Goal: Use online tool/utility: Utilize a website feature to perform a specific function

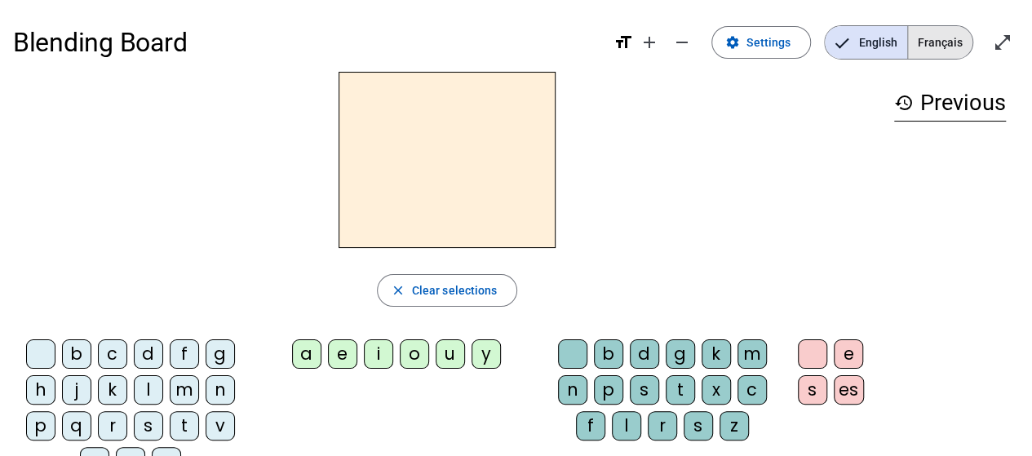
click at [941, 42] on span "Français" at bounding box center [940, 42] width 64 height 33
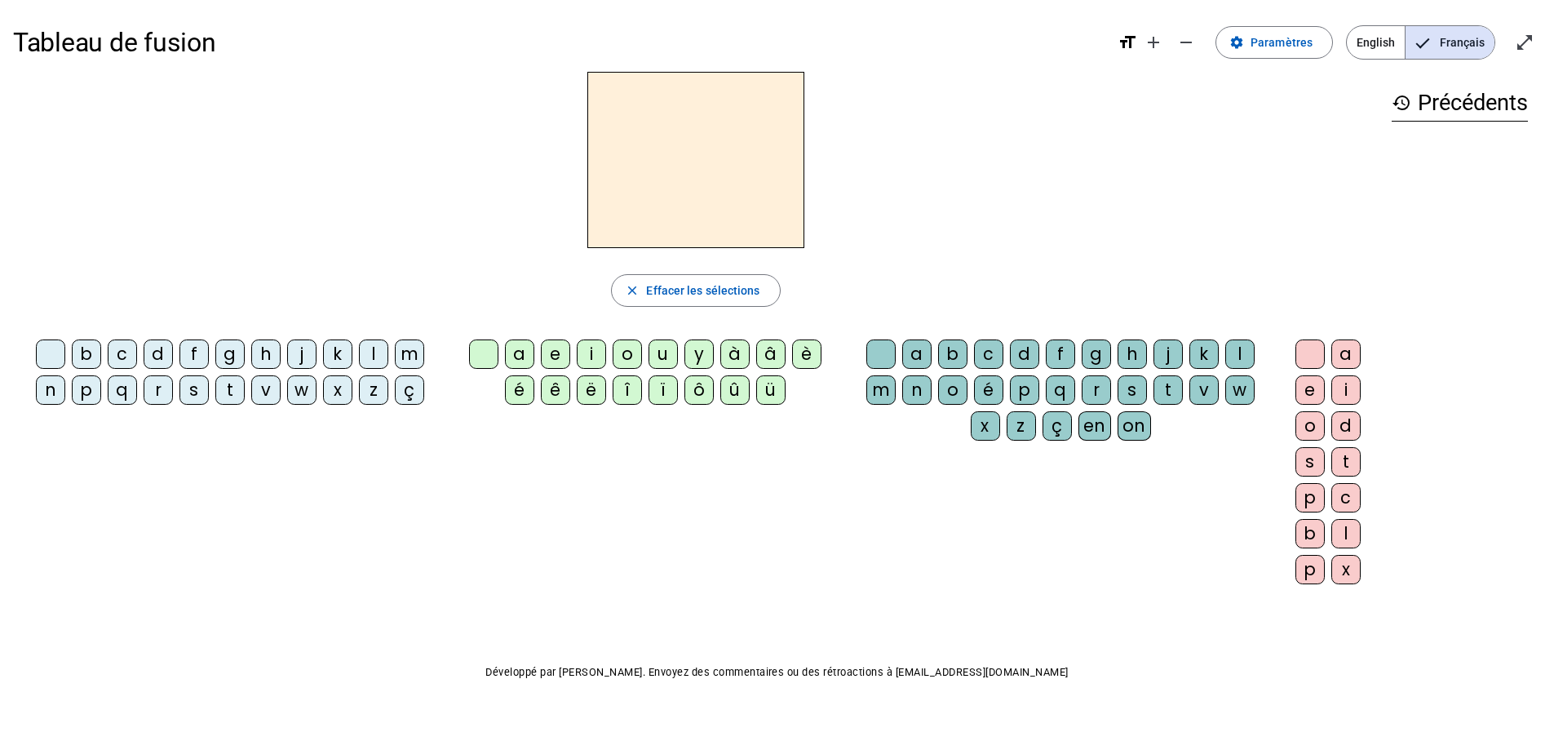
click at [46, 396] on div "n" at bounding box center [50, 389] width 29 height 29
click at [524, 354] on div "a" at bounding box center [519, 353] width 29 height 29
click at [701, 294] on span "Effacer les sélections" at bounding box center [702, 291] width 113 height 20
click at [43, 385] on div "n" at bounding box center [50, 389] width 29 height 29
click at [630, 351] on div "o" at bounding box center [627, 353] width 29 height 29
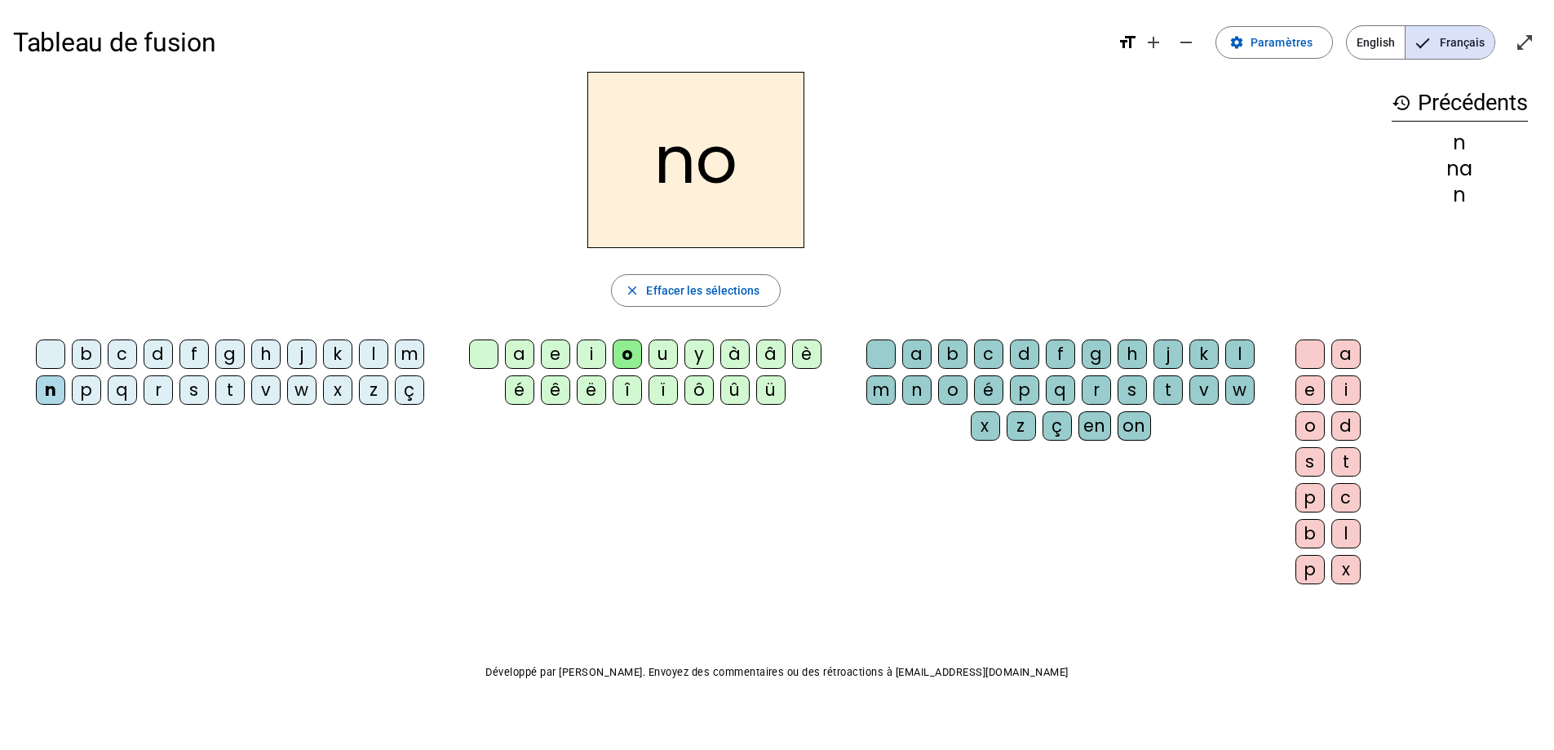
click at [1031, 389] on div "t" at bounding box center [1167, 389] width 29 height 29
click at [1031, 395] on div "e" at bounding box center [1309, 389] width 29 height 29
click at [268, 391] on div "v" at bounding box center [265, 389] width 29 height 29
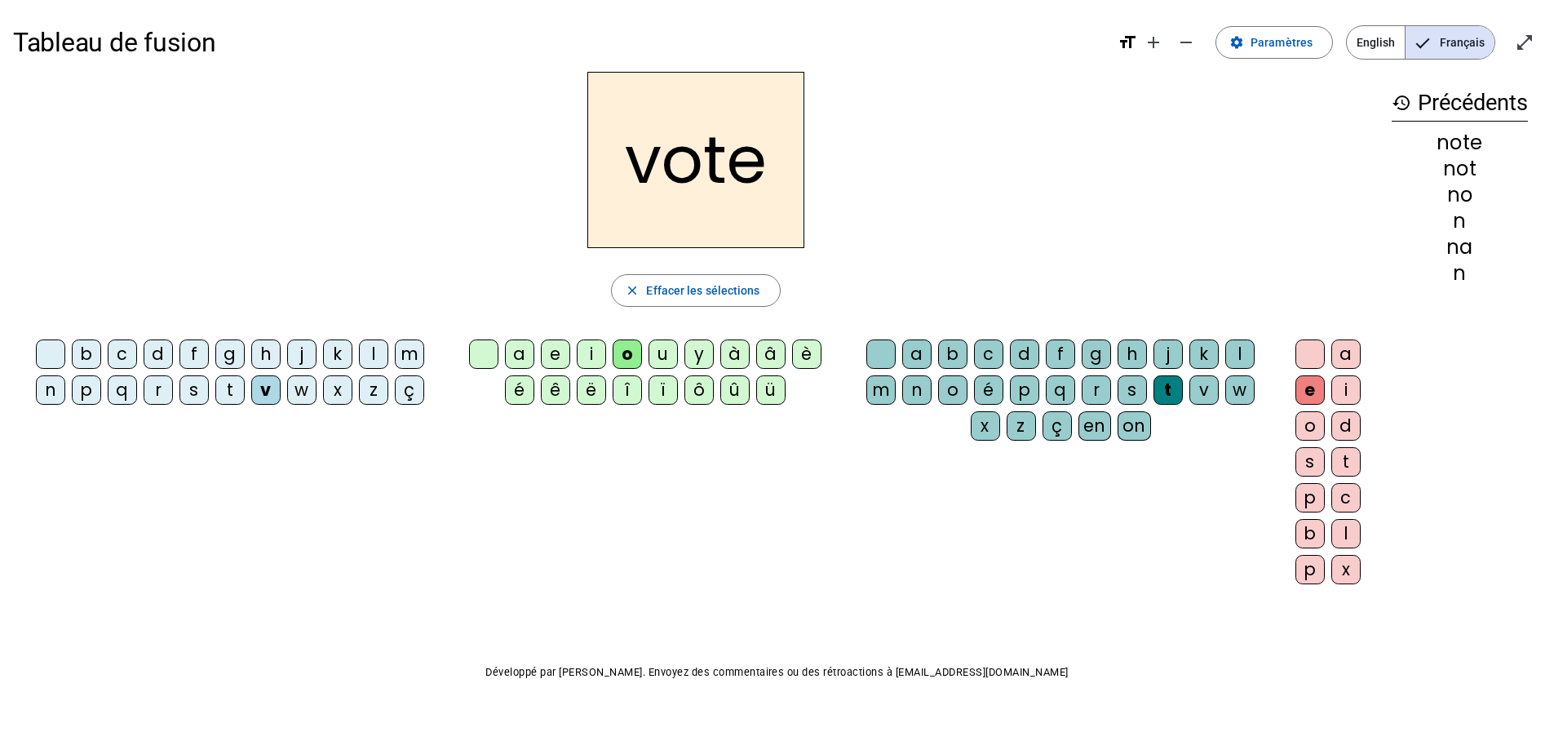
click at [589, 349] on div "i" at bounding box center [591, 353] width 29 height 29
click at [161, 396] on div "r" at bounding box center [158, 389] width 29 height 29
click at [1021, 348] on div "d" at bounding box center [1024, 353] width 29 height 29
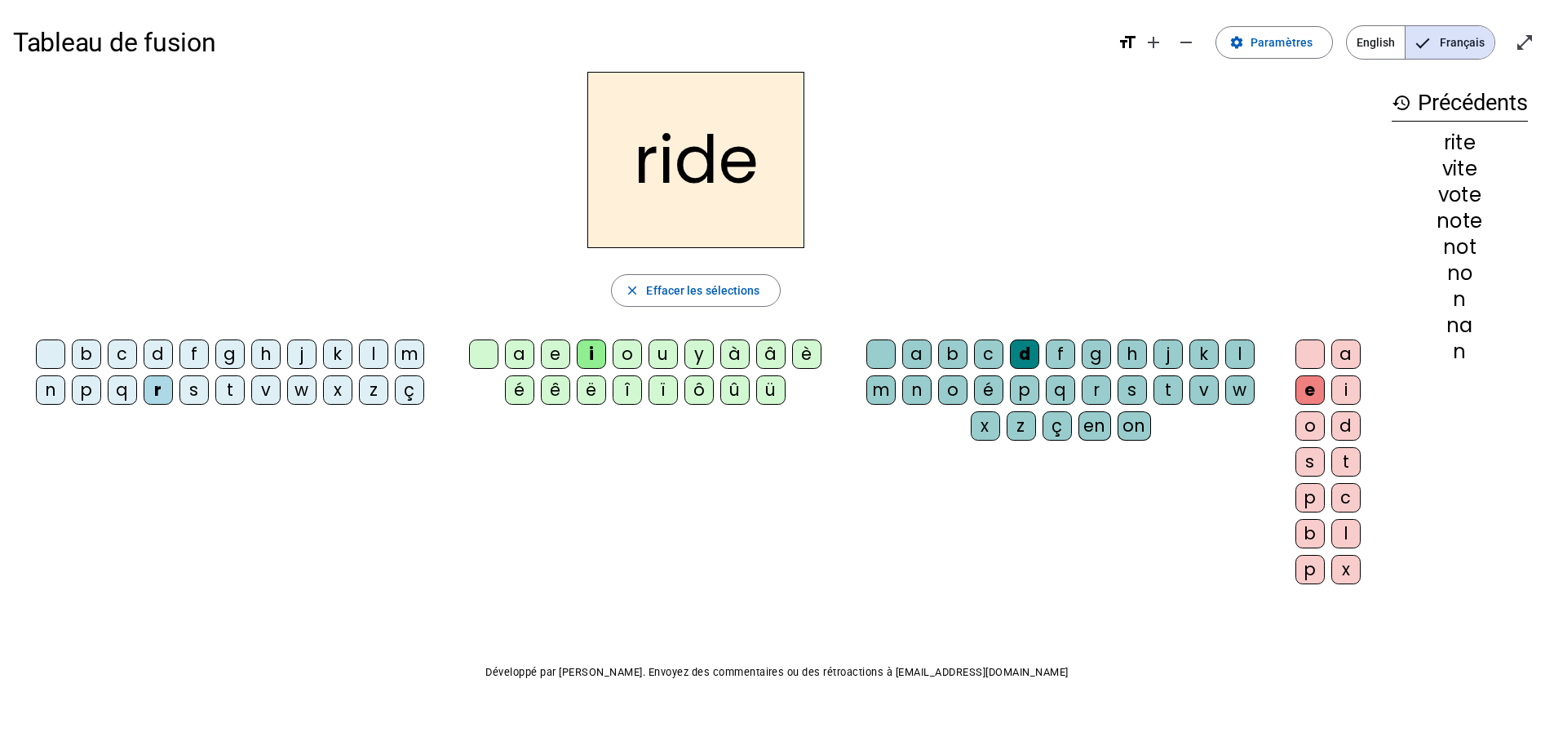
click at [630, 348] on div "o" at bounding box center [627, 353] width 29 height 29
click at [668, 356] on div "u" at bounding box center [662, 353] width 29 height 29
click at [1031, 392] on div "s" at bounding box center [1131, 389] width 29 height 29
